Goal: Task Accomplishment & Management: Manage account settings

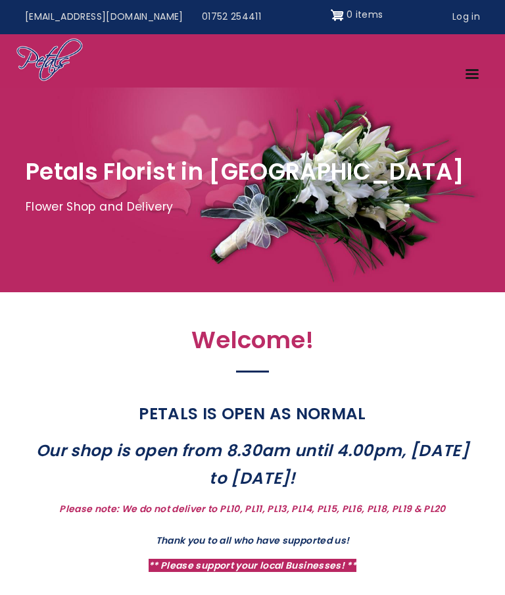
click at [467, 18] on link "Log in" at bounding box center [466, 17] width 46 height 25
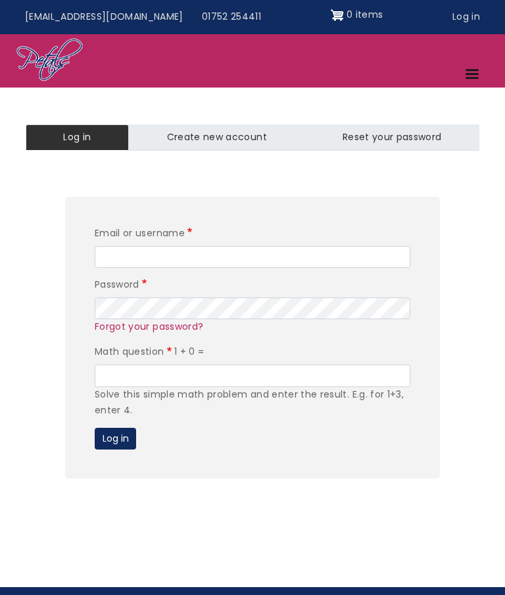
click at [120, 251] on input "Email or username" at bounding box center [253, 257] width 316 height 22
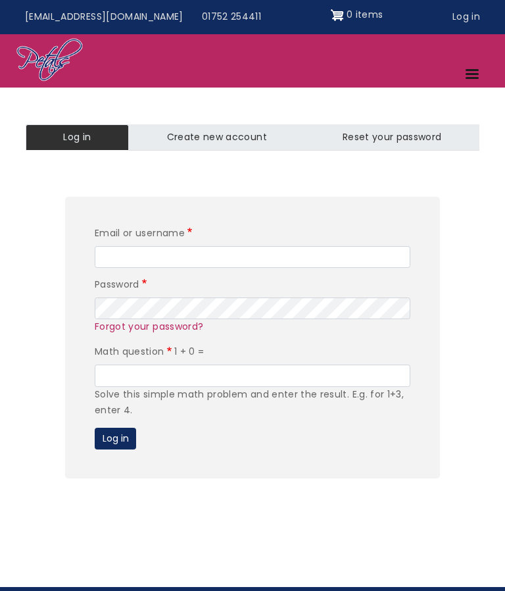
type input "[EMAIL_ADDRESS][DOMAIN_NAME]"
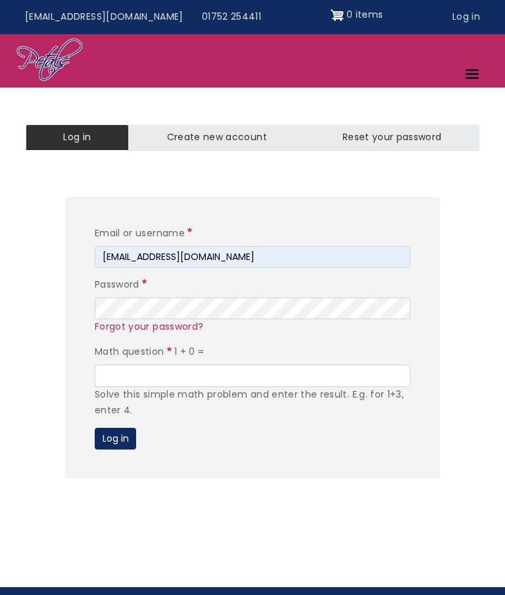
click at [118, 320] on link "Forgot your password?" at bounding box center [149, 326] width 109 height 13
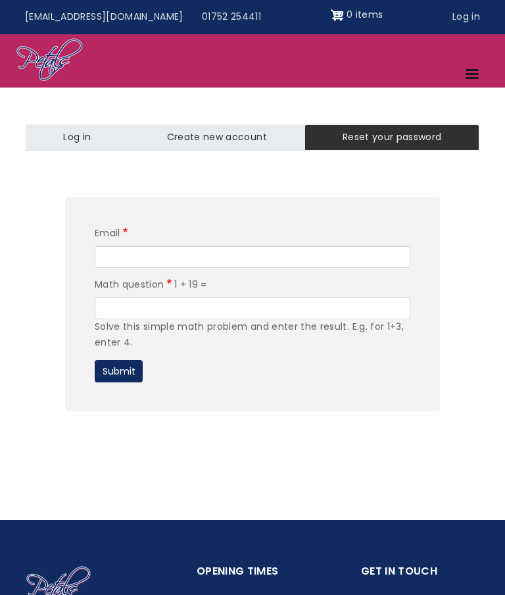
click at [113, 259] on input "Email" at bounding box center [253, 257] width 316 height 22
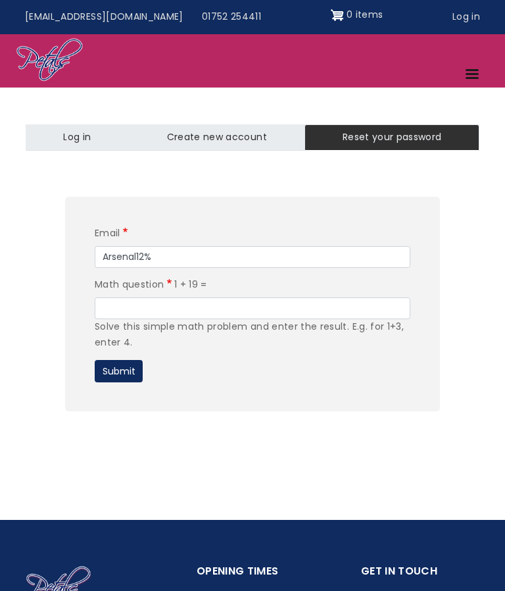
type input "Arsenal12%"
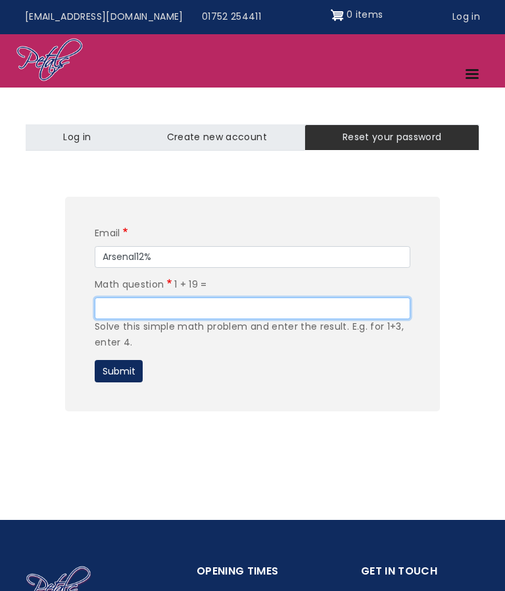
click at [120, 309] on input "Math question" at bounding box center [253, 308] width 316 height 22
type input "20"
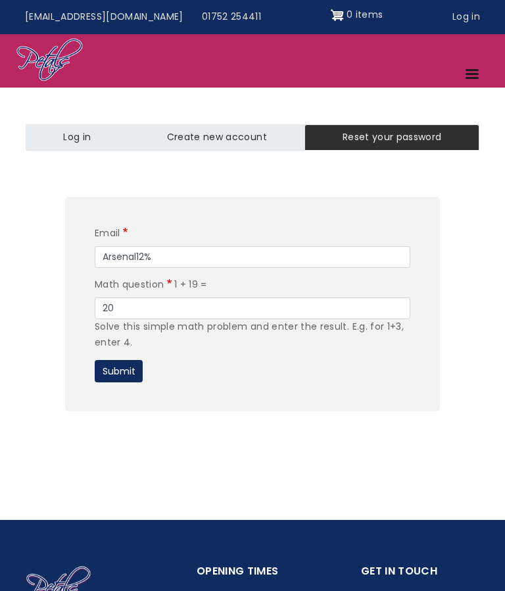
click at [118, 372] on button "Submit" at bounding box center [119, 371] width 48 height 22
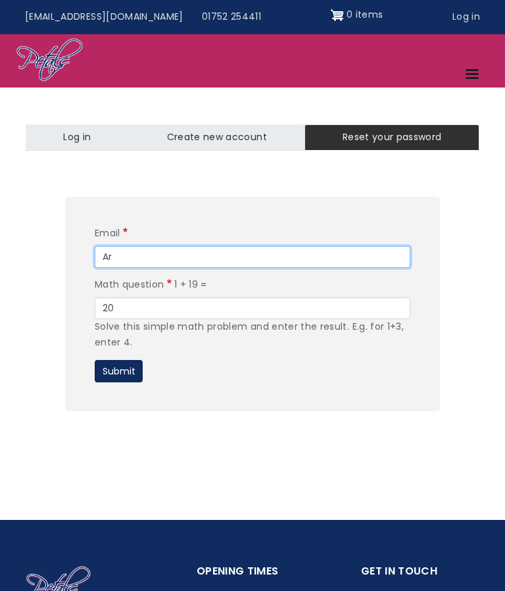
type input "A"
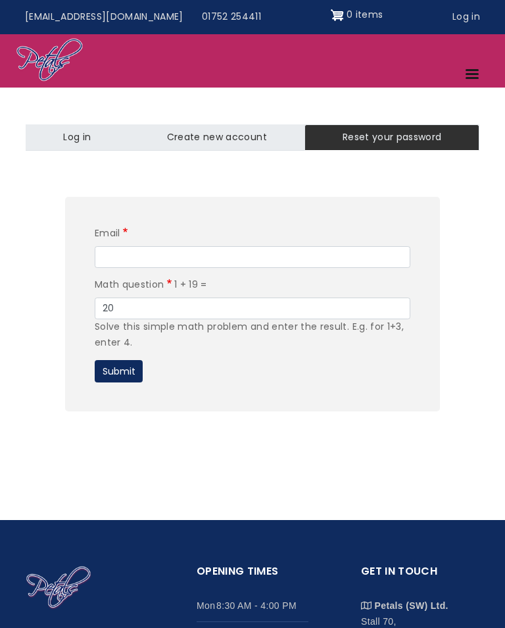
click at [88, 139] on link "Log in" at bounding box center [77, 137] width 103 height 26
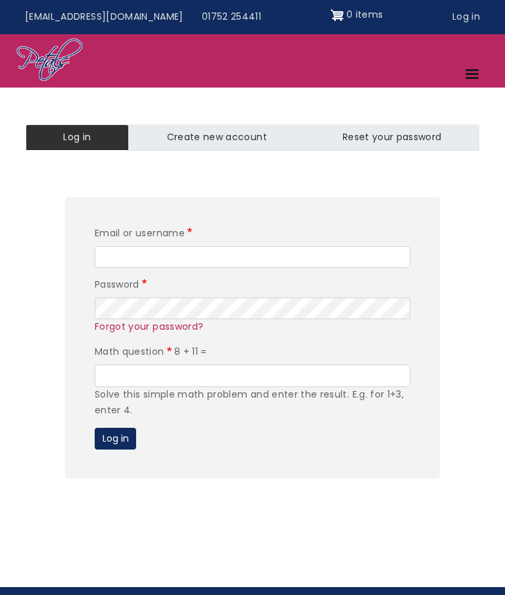
click at [114, 266] on input "Email or username" at bounding box center [253, 257] width 316 height 22
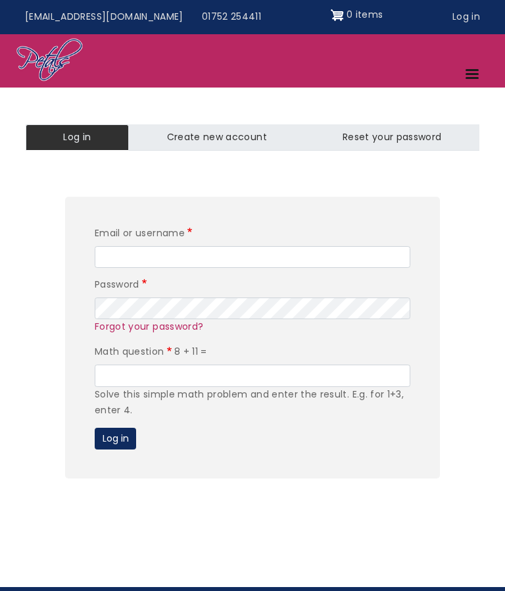
type input "[EMAIL_ADDRESS][DOMAIN_NAME]"
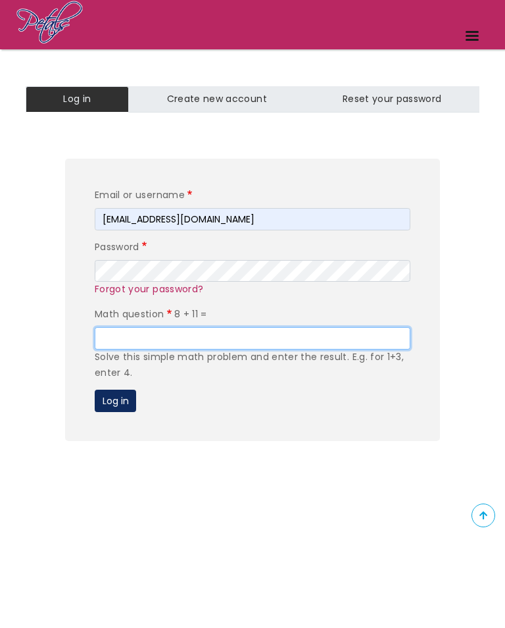
click at [118, 418] on input "Math question" at bounding box center [253, 429] width 316 height 22
type input "19"
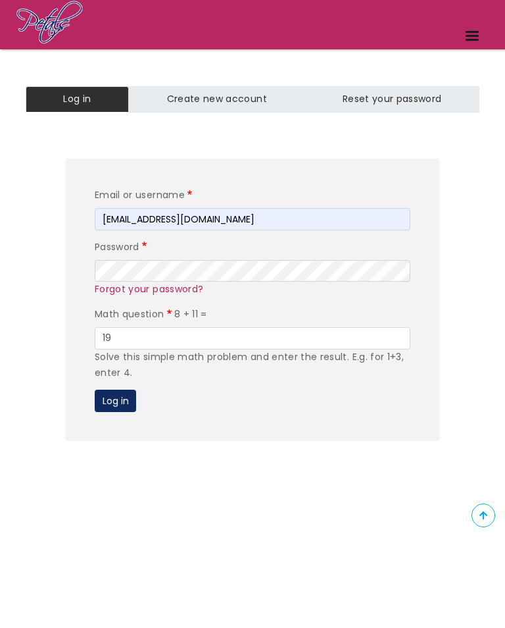
click at [111, 480] on button "Log in" at bounding box center [115, 491] width 41 height 22
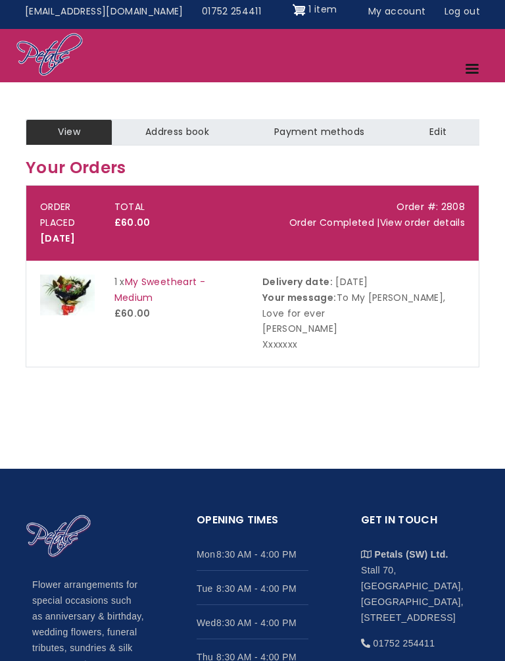
scroll to position [6, 0]
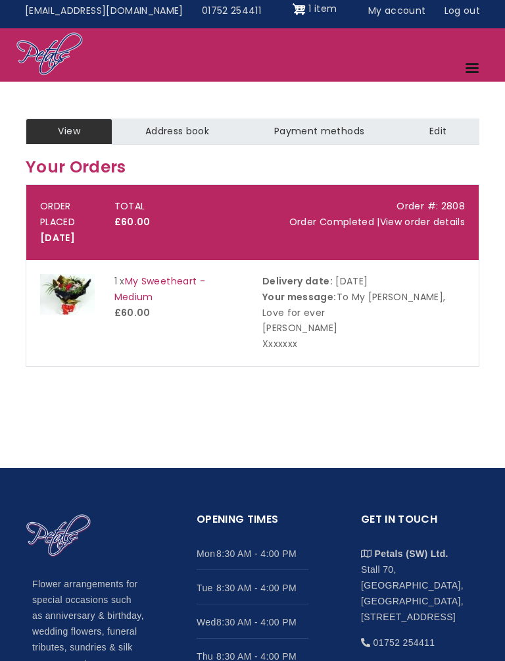
click at [309, 11] on span "1 item" at bounding box center [323, 8] width 28 height 13
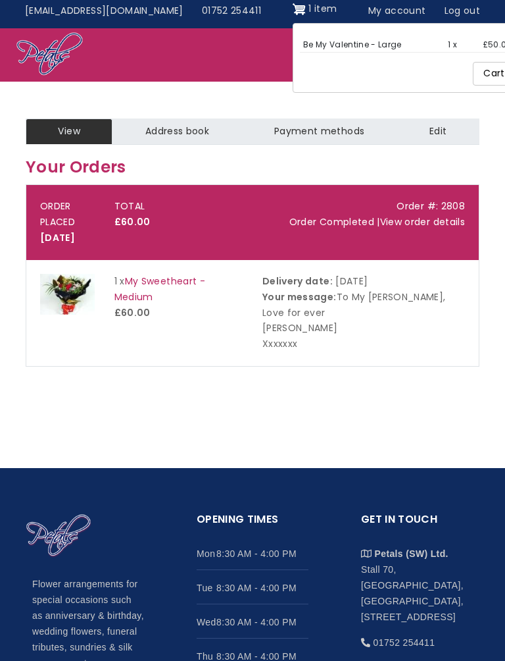
click at [473, 70] on link "Cart" at bounding box center [494, 74] width 42 height 24
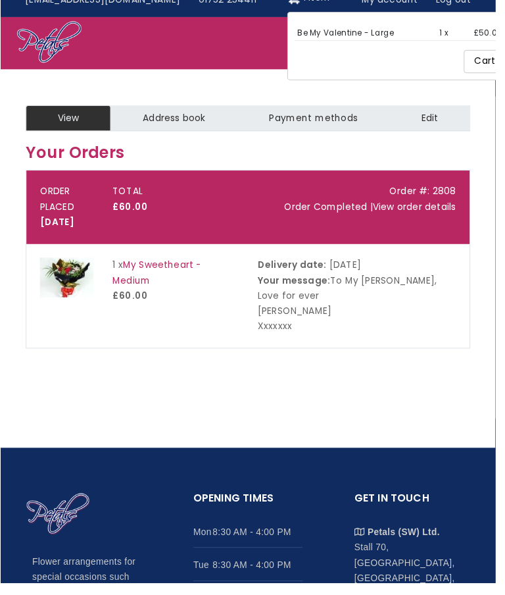
scroll to position [54, 0]
